Goal: Task Accomplishment & Management: Manage account settings

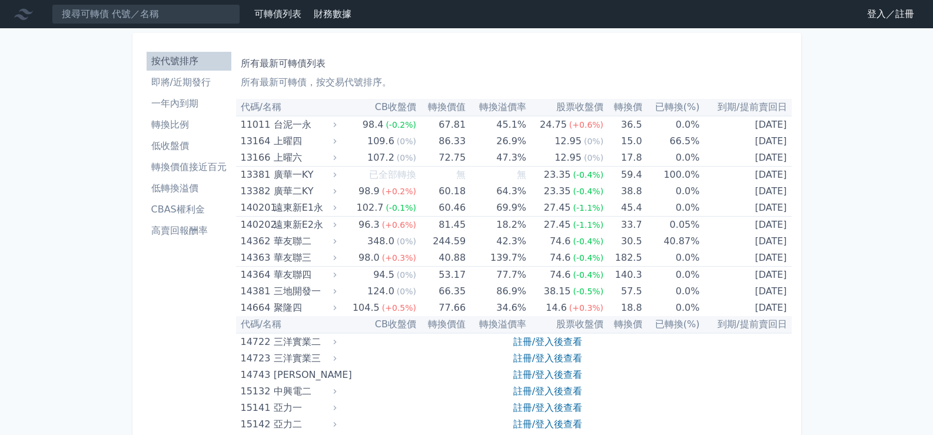
click at [886, 5] on link "登入／註冊" at bounding box center [890, 14] width 66 height 19
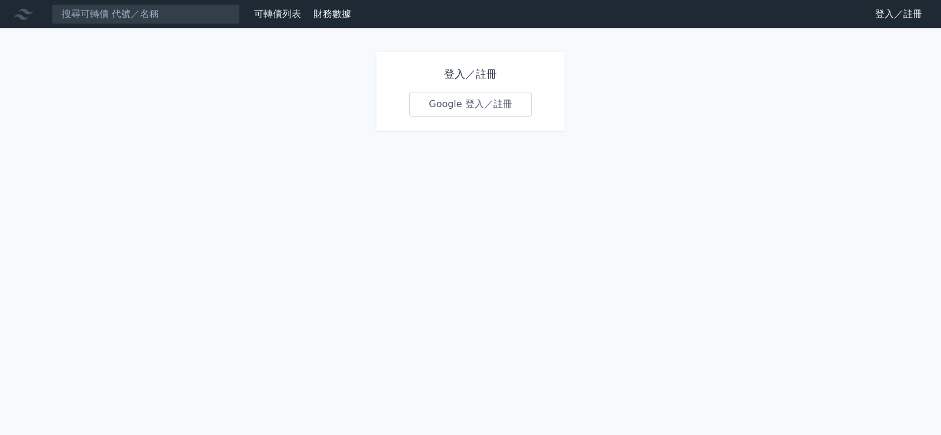
click at [487, 101] on link "Google 登入／註冊" at bounding box center [471, 104] width 122 height 25
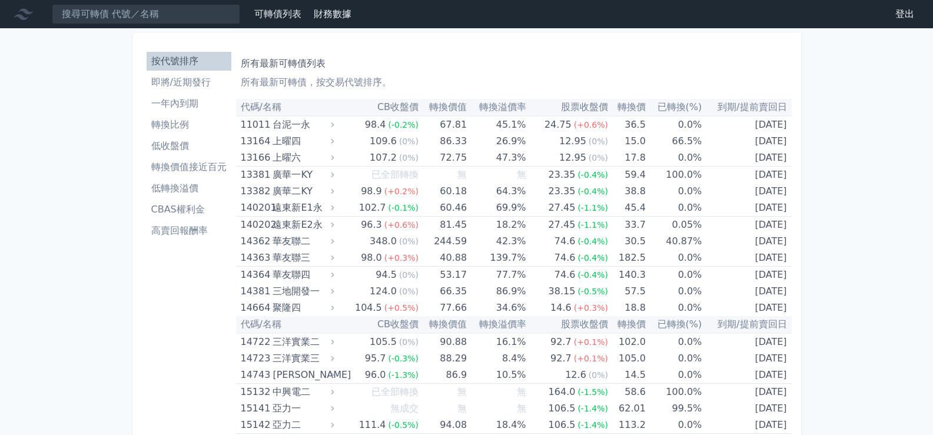
scroll to position [6906, 0]
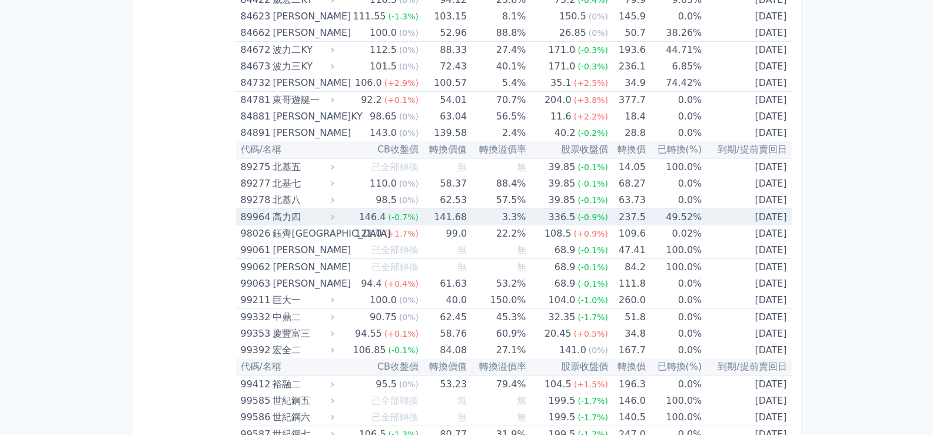
click at [291, 213] on div "高力四" at bounding box center [301, 217] width 59 height 16
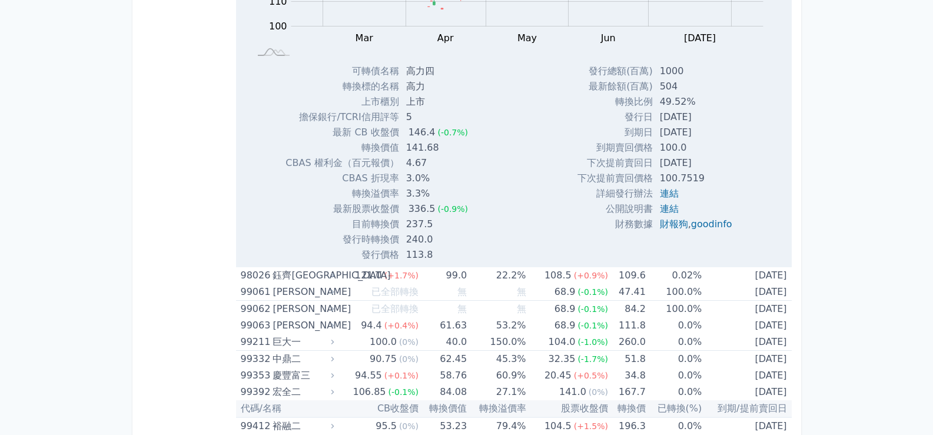
scroll to position [7331, 0]
